Goal: Task Accomplishment & Management: Manage account settings

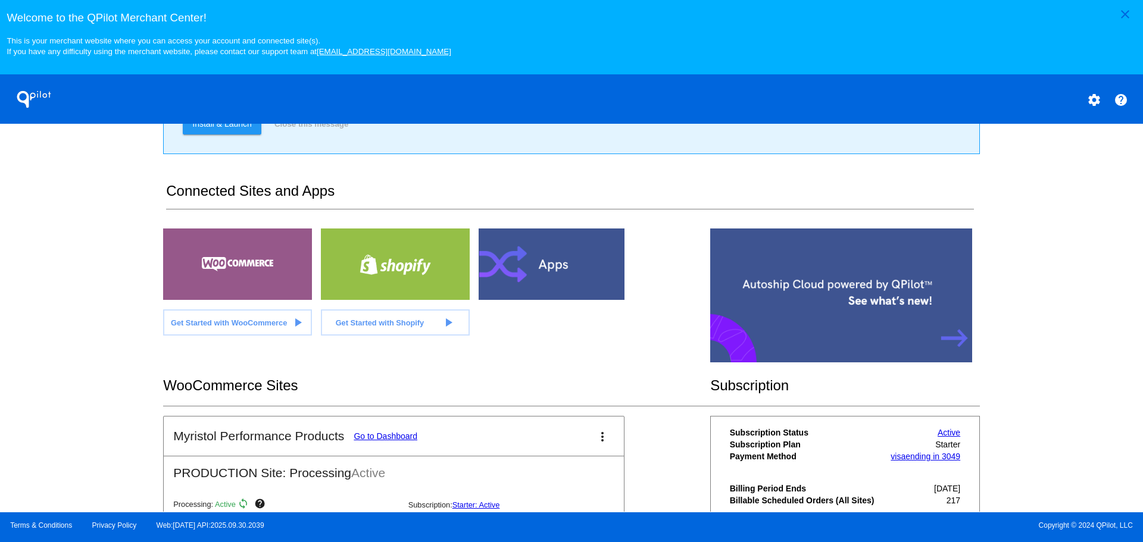
scroll to position [258, 0]
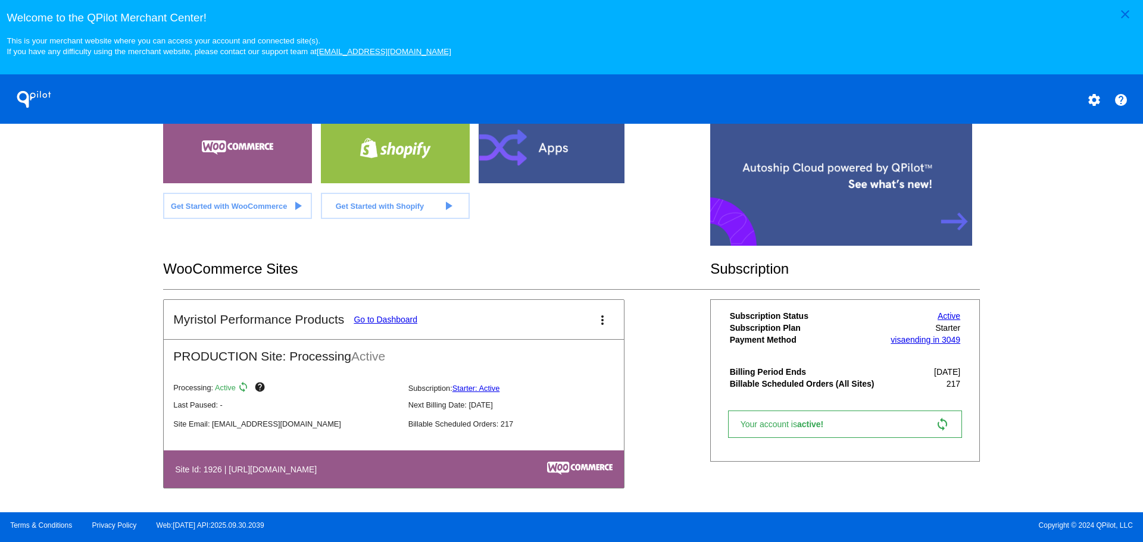
click at [374, 315] on link "Go to Dashboard" at bounding box center [385, 320] width 64 height 10
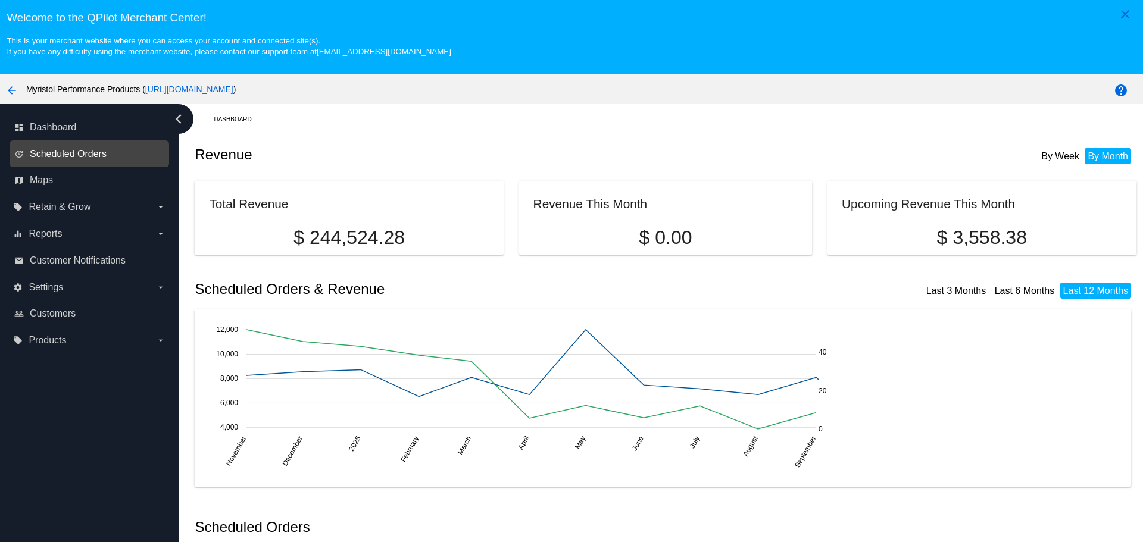
click at [73, 154] on span "Scheduled Orders" at bounding box center [68, 154] width 77 height 11
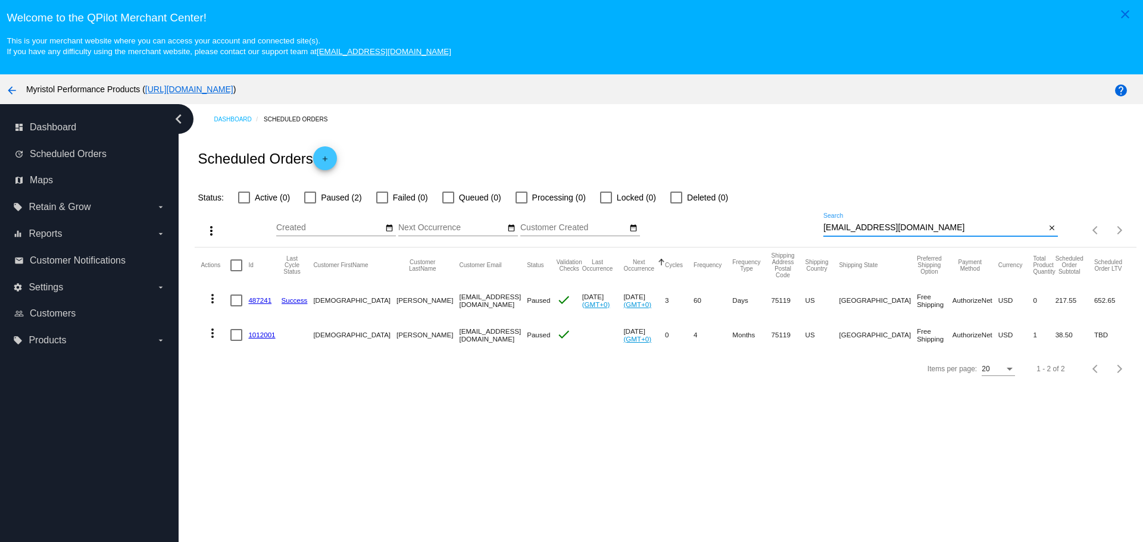
click at [841, 226] on input "[EMAIL_ADDRESS][DOMAIN_NAME]" at bounding box center [934, 228] width 222 height 10
paste input "dhays@yore"
type input "[EMAIL_ADDRESS][DOMAIN_NAME]"
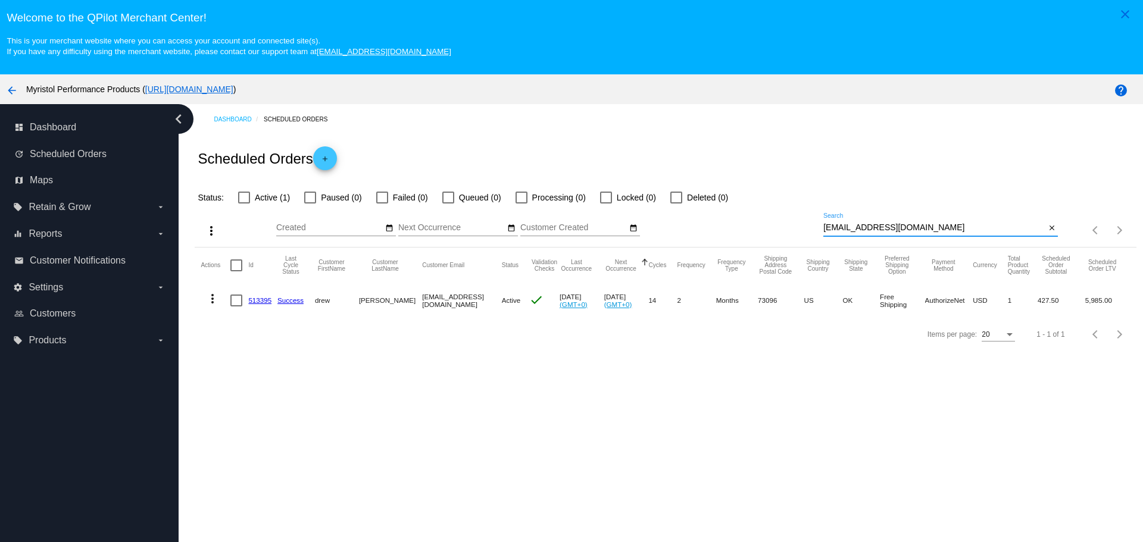
click at [257, 302] on link "513395" at bounding box center [259, 300] width 23 height 8
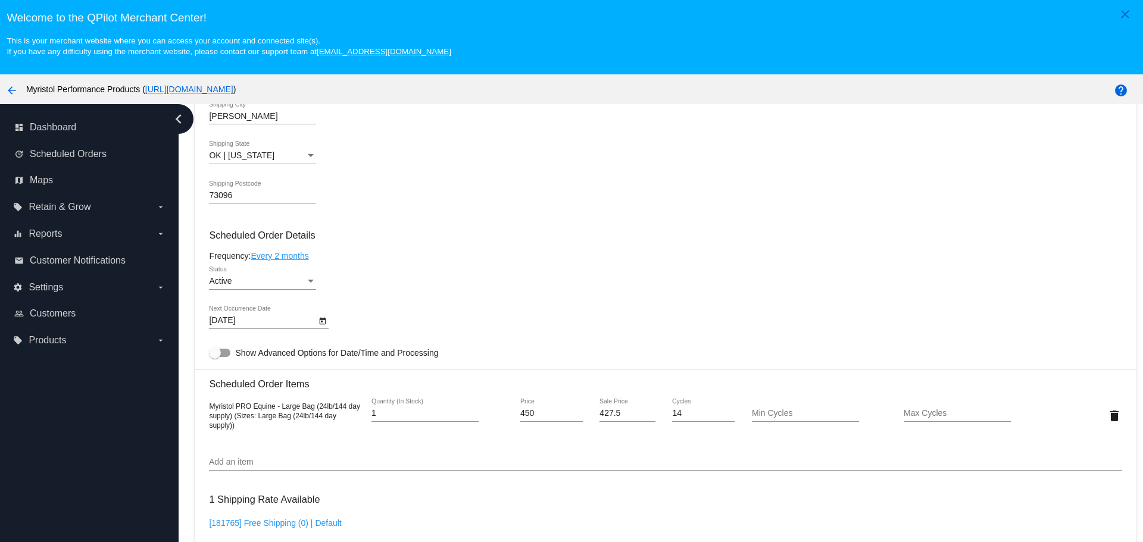
scroll to position [574, 0]
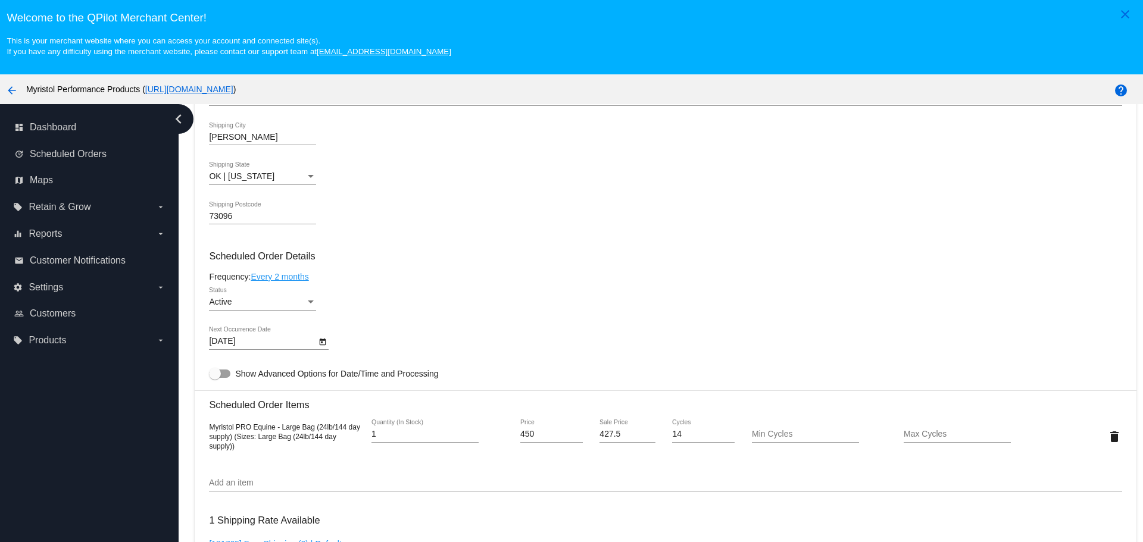
click at [288, 302] on div "Active" at bounding box center [257, 303] width 96 height 10
click at [240, 332] on span "Paused" at bounding box center [262, 327] width 107 height 25
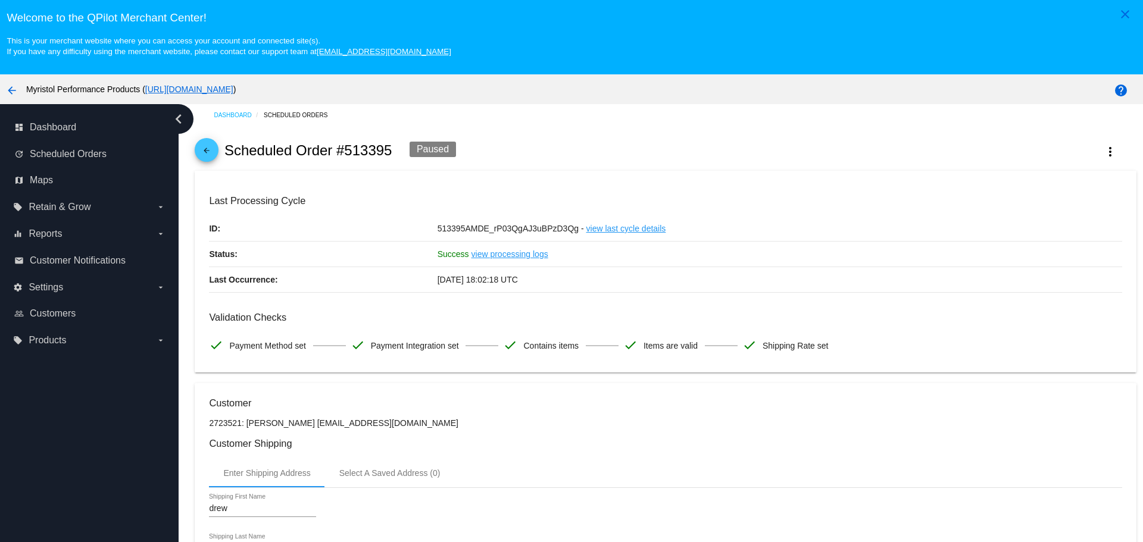
scroll to position [0, 0]
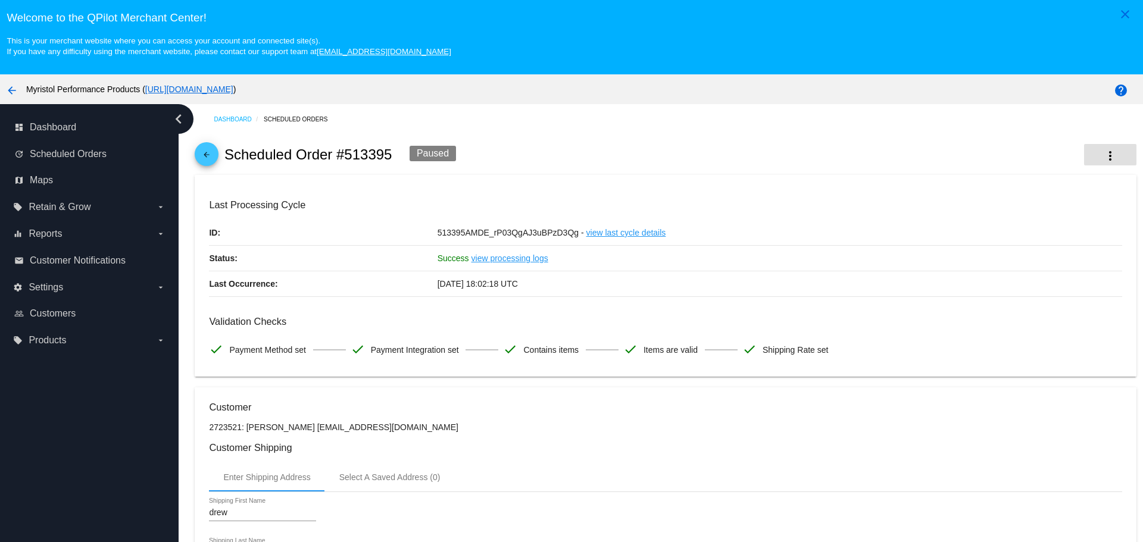
click at [1103, 151] on mat-icon "more_vert" at bounding box center [1110, 156] width 14 height 14
click at [791, 129] on div at bounding box center [571, 271] width 1143 height 542
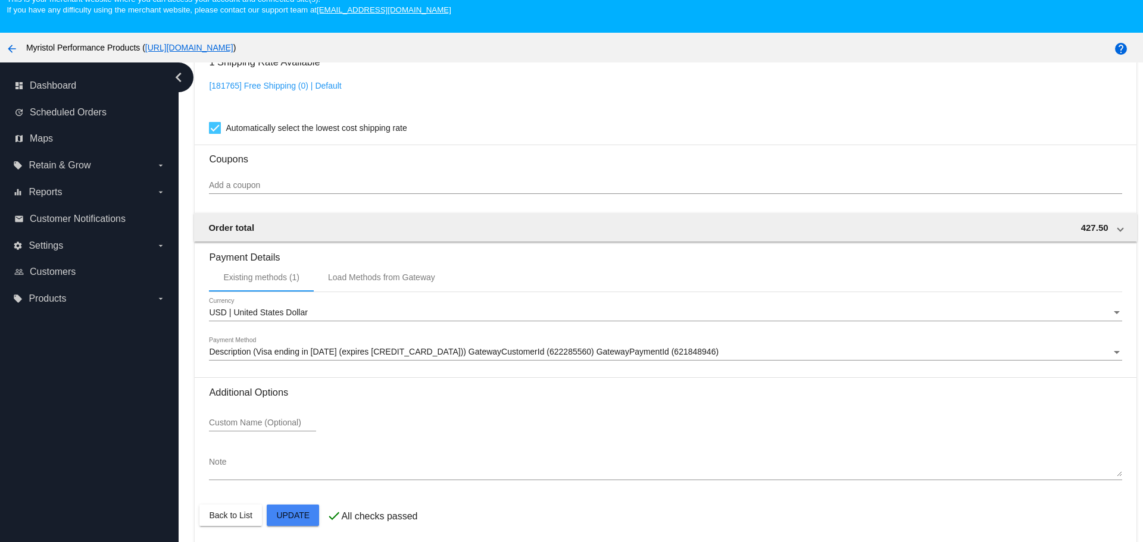
scroll to position [74, 0]
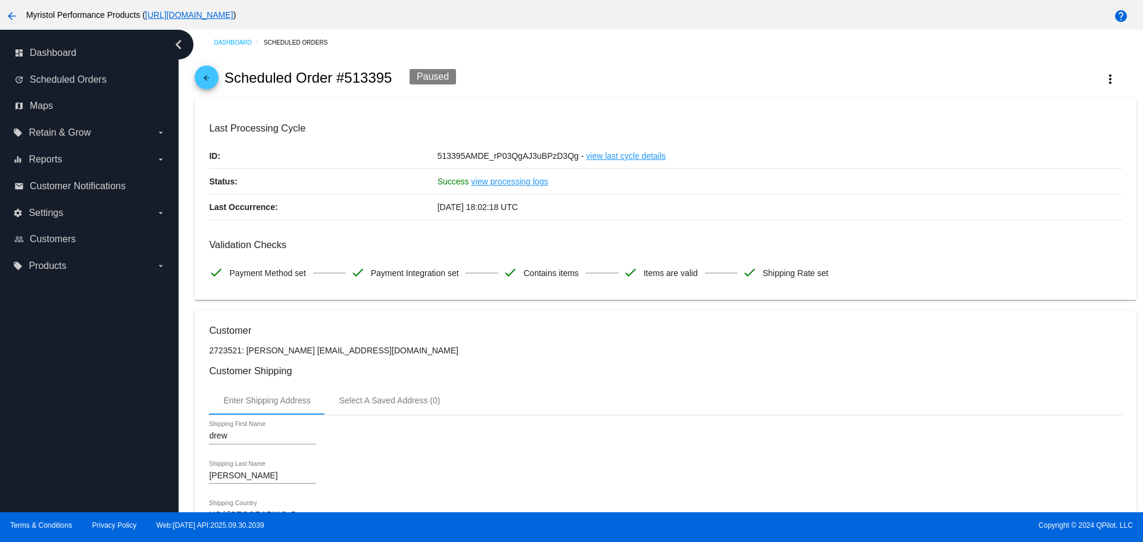
scroll to position [0, 0]
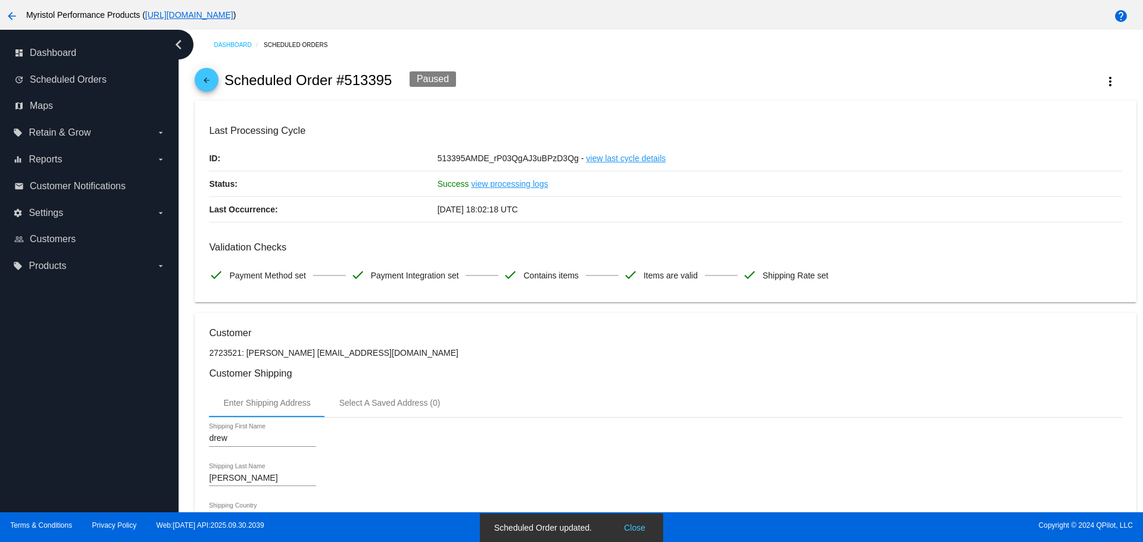
click at [211, 77] on mat-icon "arrow_back" at bounding box center [206, 83] width 14 height 14
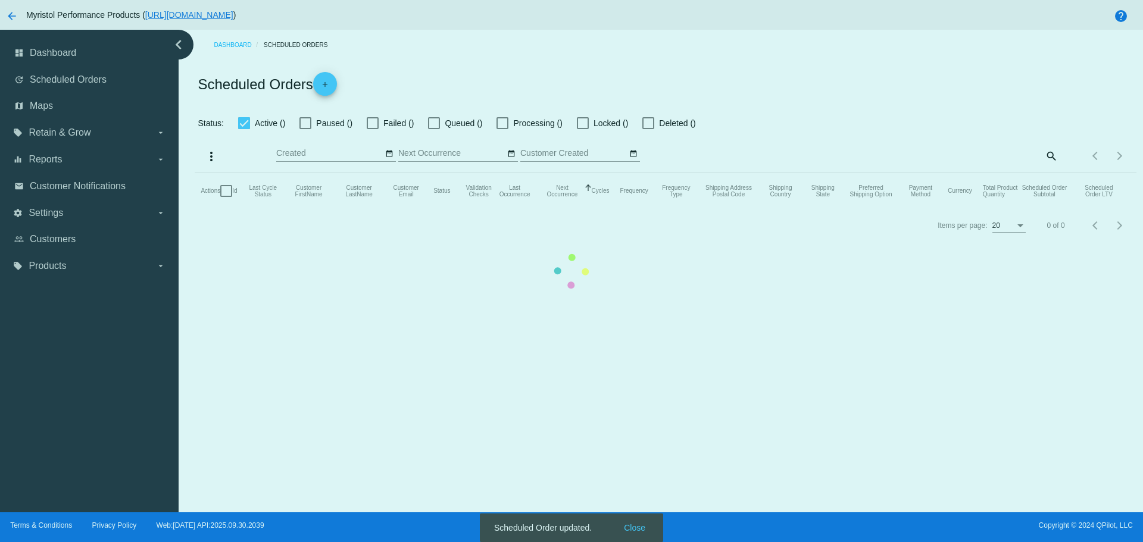
checkbox input "false"
